Goal: Transaction & Acquisition: Purchase product/service

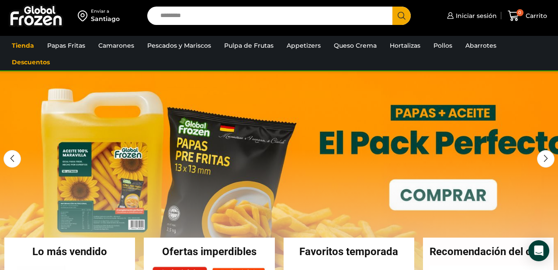
click at [195, 28] on div "Enviar a Santiago Search input Search Iniciar sesión *" at bounding box center [279, 15] width 554 height 31
click at [188, 20] on input "Search input" at bounding box center [272, 16] width 233 height 18
type input "******"
click at [393, 7] on button "Search" at bounding box center [402, 16] width 18 height 18
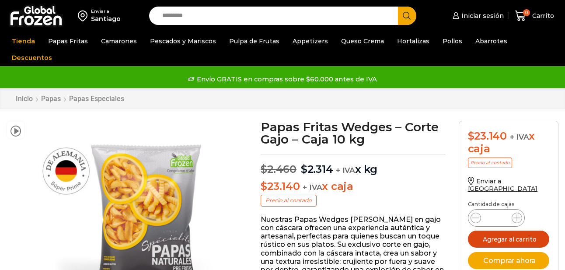
click at [497, 230] on button "Agregar al carrito" at bounding box center [508, 238] width 81 height 17
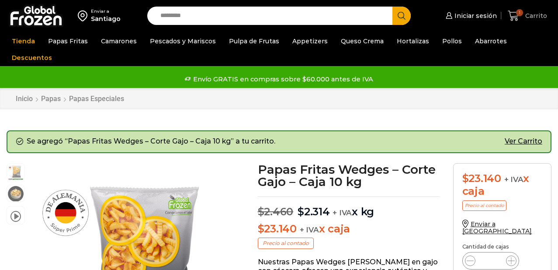
click at [519, 20] on icon at bounding box center [514, 16] width 12 height 12
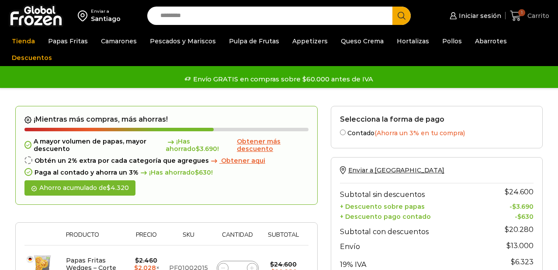
click at [523, 17] on span "1" at bounding box center [517, 16] width 15 height 12
click at [528, 17] on span "Carrito" at bounding box center [537, 15] width 24 height 9
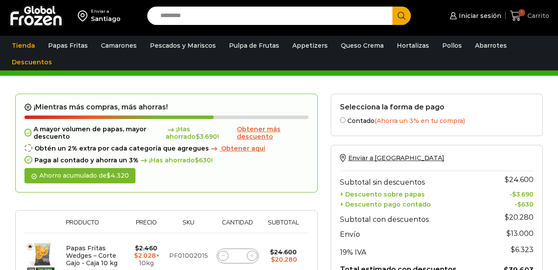
scroll to position [38, 0]
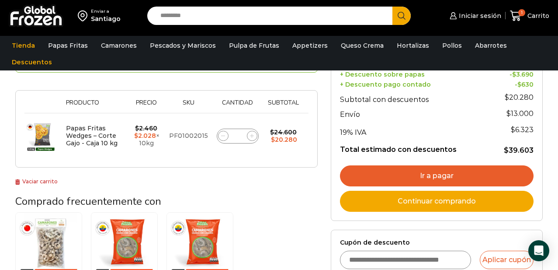
scroll to position [105, 0]
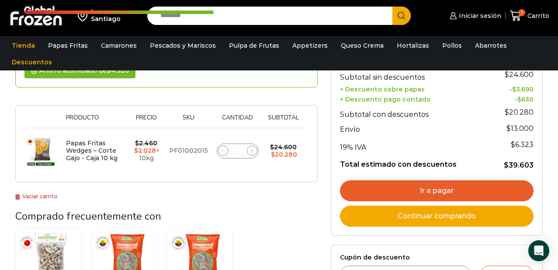
click at [251, 153] on span at bounding box center [252, 151] width 10 height 10
type input "*"
click at [251, 153] on form "¡Mientras más compras, más ahorras! A mayor volumen de papas, mayor descuento ¡…" at bounding box center [166, 86] width 302 height 194
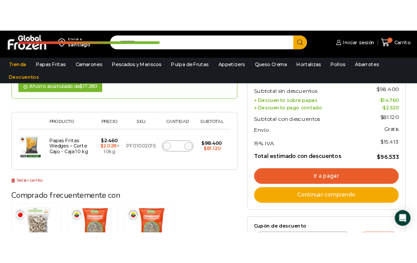
scroll to position [154, 0]
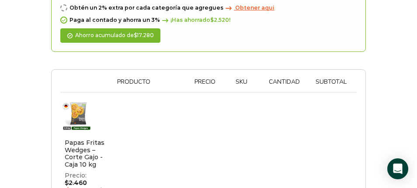
click at [313, 188] on table "Thumbnail image Producto Precio Sku Cantidad Subtotal Eliminar artículo Papas F…" at bounding box center [208, 168] width 296 height 178
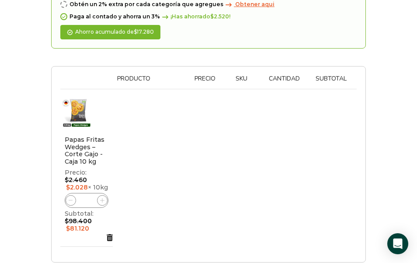
scroll to position [157, 0]
click at [101, 195] on span at bounding box center [102, 200] width 10 height 10
type input "*"
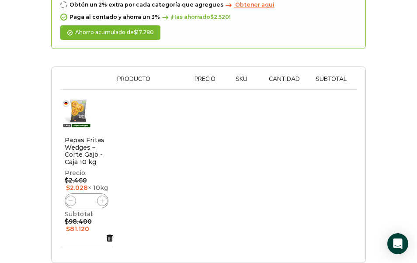
click at [101, 190] on form "¡Mientras más compras, más ahorras! A mayor volumen de papas, mayor descuento ¡…" at bounding box center [208, 98] width 315 height 329
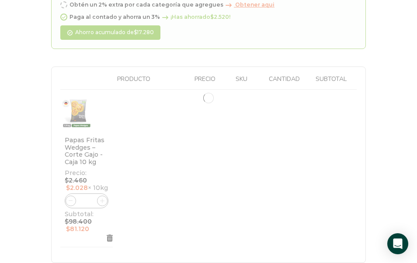
click at [101, 190] on div at bounding box center [208, 98] width 315 height 329
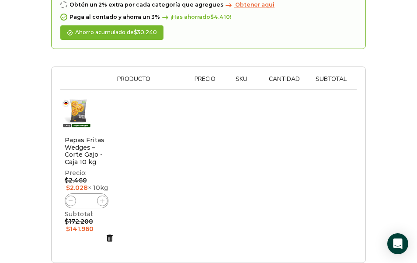
click at [105, 195] on span at bounding box center [102, 200] width 10 height 10
type input "*"
click at [105, 194] on form "¡Mientras más compras, más ahorras! A mayor volumen de papas, mayor descuento ¡…" at bounding box center [208, 98] width 315 height 329
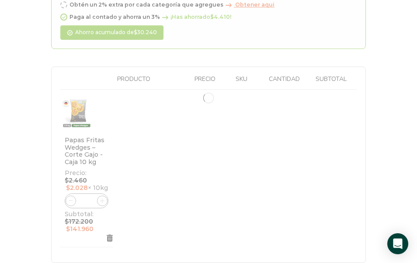
click at [105, 194] on div at bounding box center [208, 98] width 315 height 329
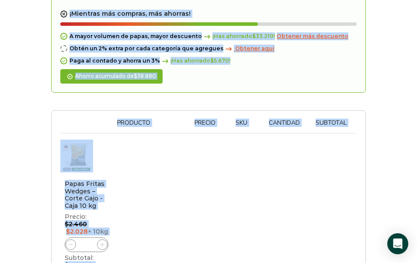
scroll to position [144, 0]
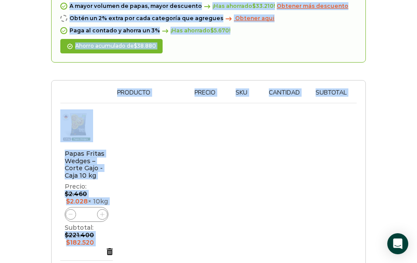
click at [103, 212] on icon at bounding box center [102, 214] width 4 height 4
type input "**"
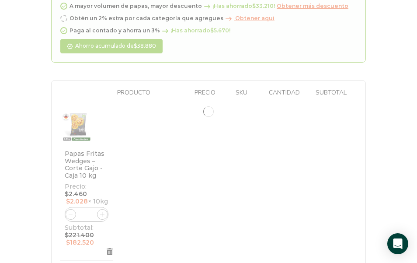
click at [103, 207] on div at bounding box center [208, 111] width 315 height 329
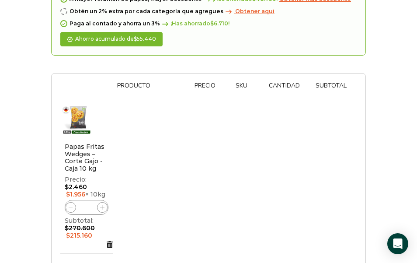
scroll to position [152, 0]
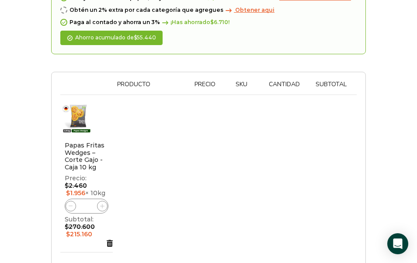
click at [99, 201] on span at bounding box center [102, 206] width 10 height 10
type input "**"
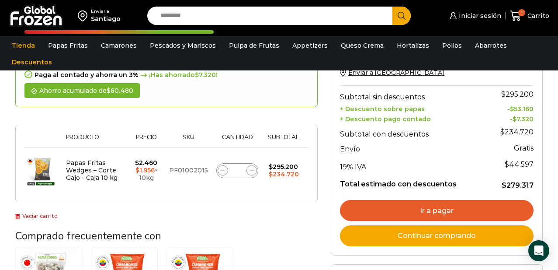
scroll to position [45, 0]
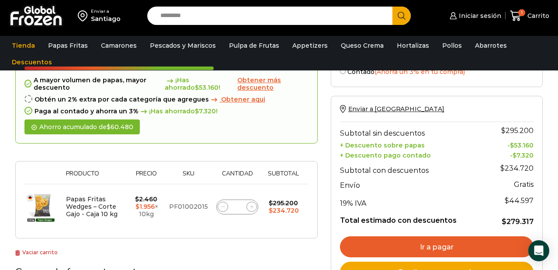
click at [254, 87] on span "Obtener más descuento" at bounding box center [259, 83] width 44 height 15
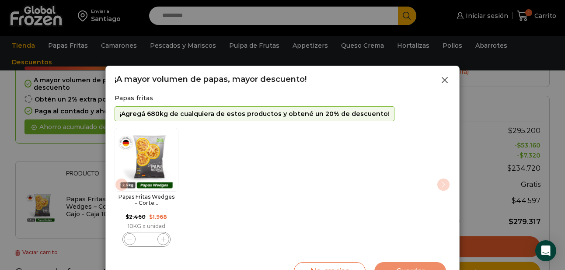
click at [447, 80] on icon at bounding box center [444, 80] width 10 height 10
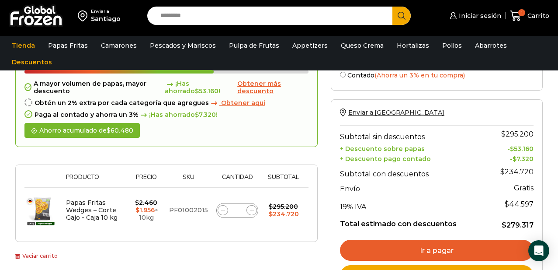
scroll to position [0, 0]
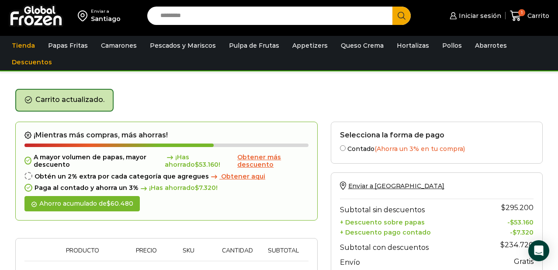
click at [183, 7] on input "Search input" at bounding box center [272, 16] width 233 height 18
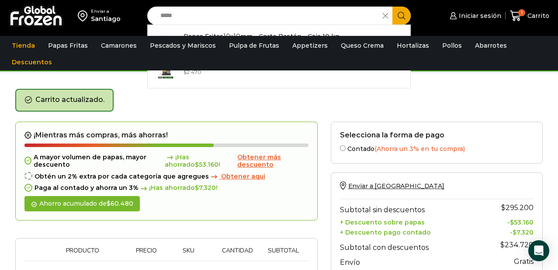
type input "*****"
click at [393, 7] on button "Search" at bounding box center [402, 16] width 18 height 18
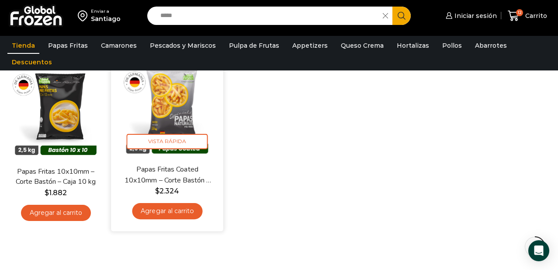
scroll to position [157, 0]
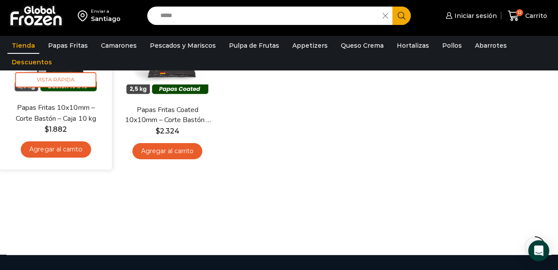
click at [63, 153] on link "Agregar al carrito" at bounding box center [56, 149] width 70 height 16
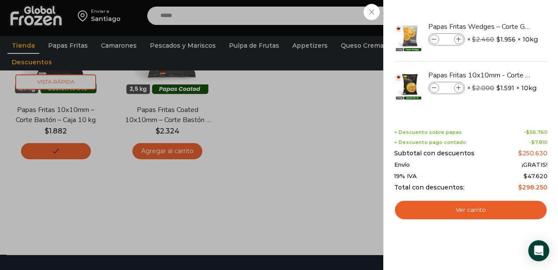
click at [526, 10] on div "13 [GEOGRAPHIC_DATA] 13 13 Shopping Cart" at bounding box center [528, 16] width 44 height 21
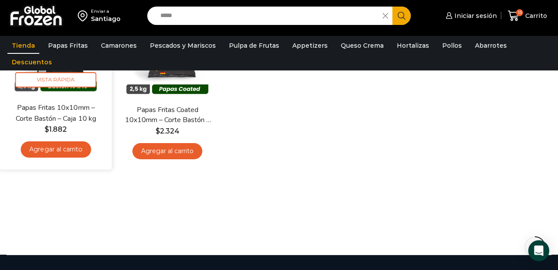
click at [51, 148] on link "Agregar al carrito" at bounding box center [56, 149] width 70 height 16
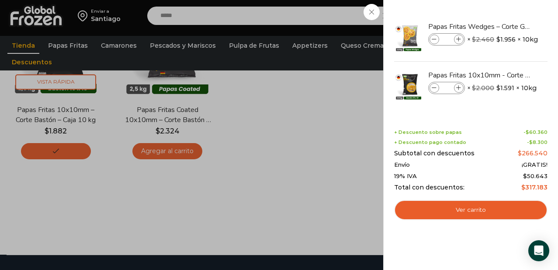
click at [522, 13] on div "14 [GEOGRAPHIC_DATA] 14 14 Shopping Cart" at bounding box center [528, 16] width 44 height 21
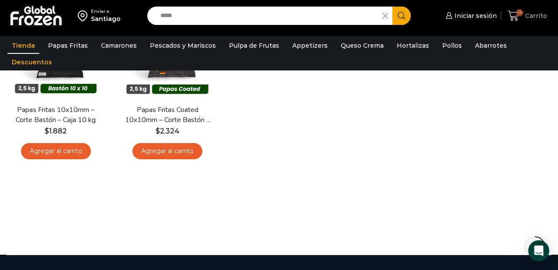
click at [518, 9] on span "14" at bounding box center [519, 12] width 7 height 7
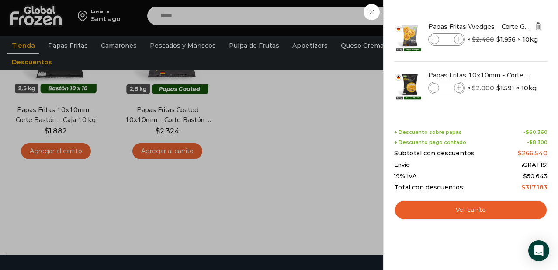
click at [541, 29] on img "Eliminar Papas Fritas Wedges – Corte Gajo - Caja 10 kg del carrito" at bounding box center [539, 26] width 8 height 8
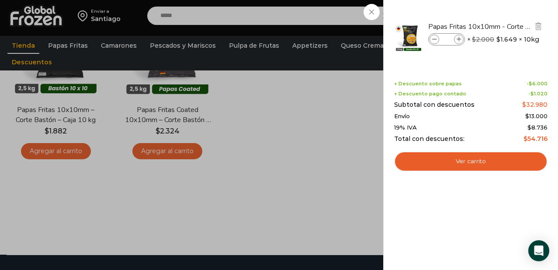
click at [442, 39] on input "*" at bounding box center [446, 40] width 13 height 10
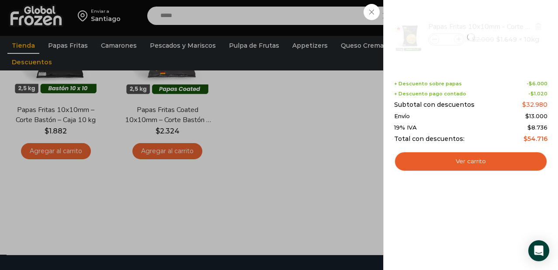
type input "**"
click at [467, 60] on div at bounding box center [470, 37] width 155 height 48
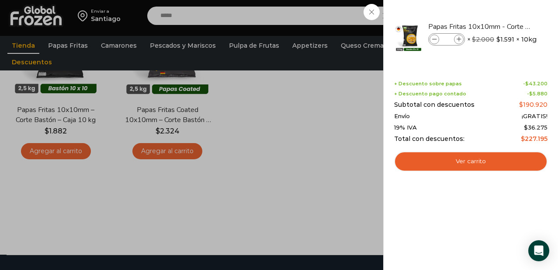
click at [506, 26] on div "12 Carrito 12 12 Shopping Cart" at bounding box center [528, 16] width 44 height 21
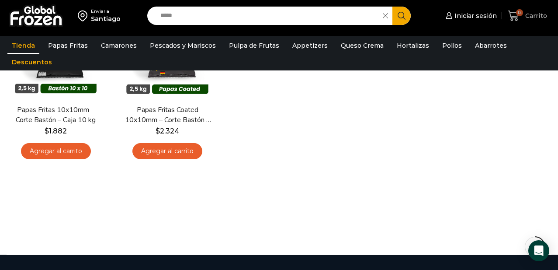
click at [534, 14] on span "Carrito" at bounding box center [535, 15] width 24 height 9
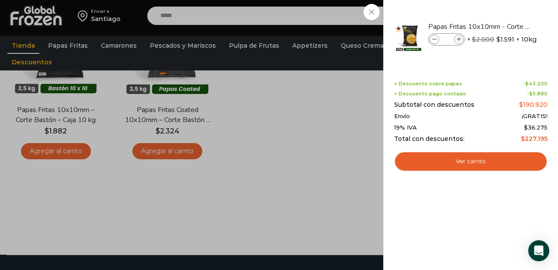
click at [506, 16] on div "12 Carrito 12 12 Shopping Cart" at bounding box center [528, 16] width 44 height 21
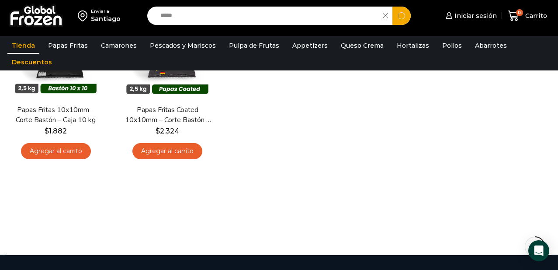
drag, startPoint x: 203, startPoint y: 17, endPoint x: 143, endPoint y: -1, distance: 62.5
click at [143, 0] on html "WordPress WooCommerce Themes Enviar a Santiago Search input ***** Search Inicia…" at bounding box center [279, 141] width 558 height 596
type input "*****"
click at [393, 7] on button "Search" at bounding box center [402, 16] width 18 height 18
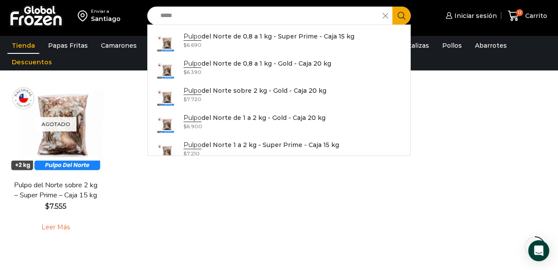
drag, startPoint x: 177, startPoint y: 17, endPoint x: 139, endPoint y: 7, distance: 39.8
click at [139, 7] on div "Enviar a [GEOGRAPHIC_DATA] Search input ***** Search Pulpo del Norte de 0,8 a 1…" at bounding box center [279, 15] width 554 height 31
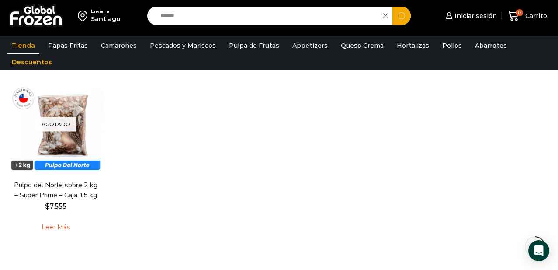
type input "******"
click at [393, 7] on button "Search" at bounding box center [402, 16] width 18 height 18
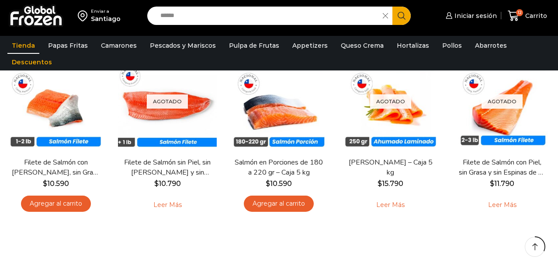
click at [195, 237] on div "**********" at bounding box center [279, 140] width 558 height 272
